Goal: Information Seeking & Learning: Check status

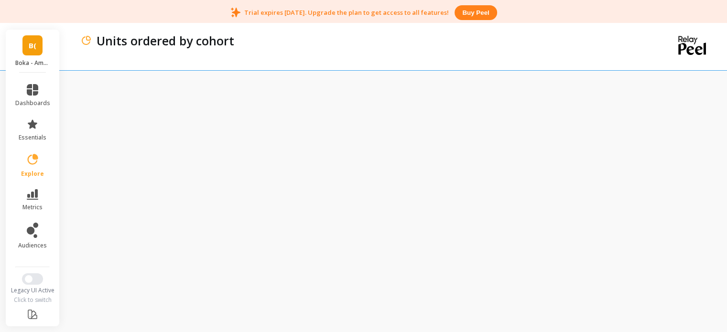
scroll to position [25, 0]
click at [616, 42] on div "Units ordered by cohort" at bounding box center [361, 41] width 538 height 16
